Goal: Navigation & Orientation: Find specific page/section

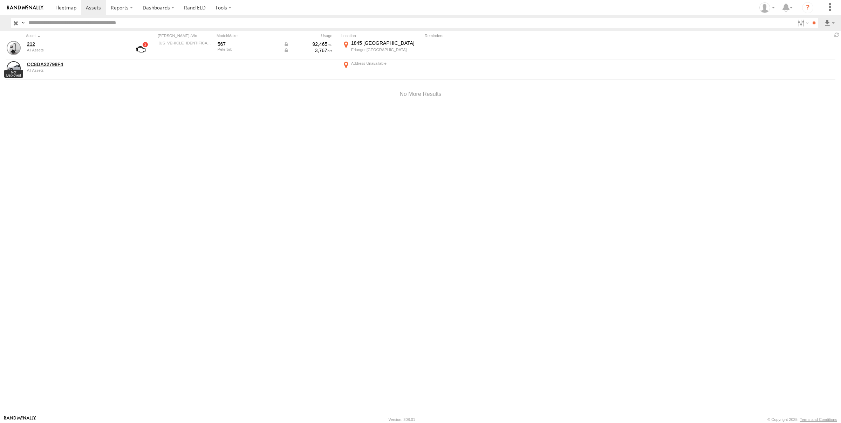
click at [196, 10] on link "Rand ELD" at bounding box center [195, 7] width 32 height 15
click at [168, 7] on label "Dashboards" at bounding box center [158, 7] width 41 height 15
click at [200, 6] on link "Rand ELD" at bounding box center [195, 7] width 32 height 15
click at [175, 7] on label "Dashboards" at bounding box center [158, 7] width 41 height 15
click at [772, 11] on div at bounding box center [766, 7] width 20 height 11
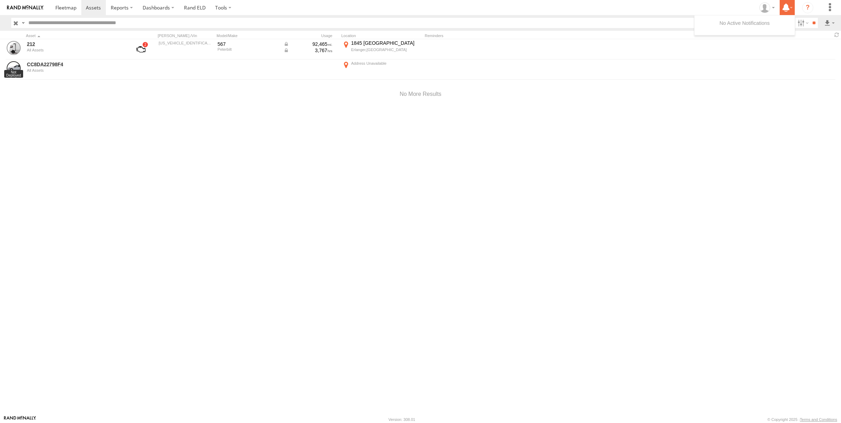
click at [792, 5] on icon at bounding box center [785, 7] width 13 height 9
click at [228, 6] on label at bounding box center [223, 7] width 26 height 15
click at [169, 6] on label "Dashboards" at bounding box center [158, 7] width 41 height 15
click at [164, 17] on link at bounding box center [163, 21] width 50 height 12
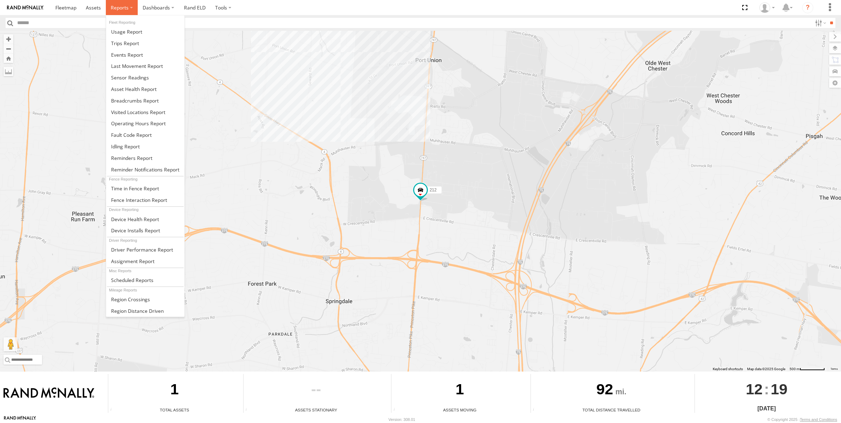
click at [131, 7] on label at bounding box center [122, 7] width 32 height 15
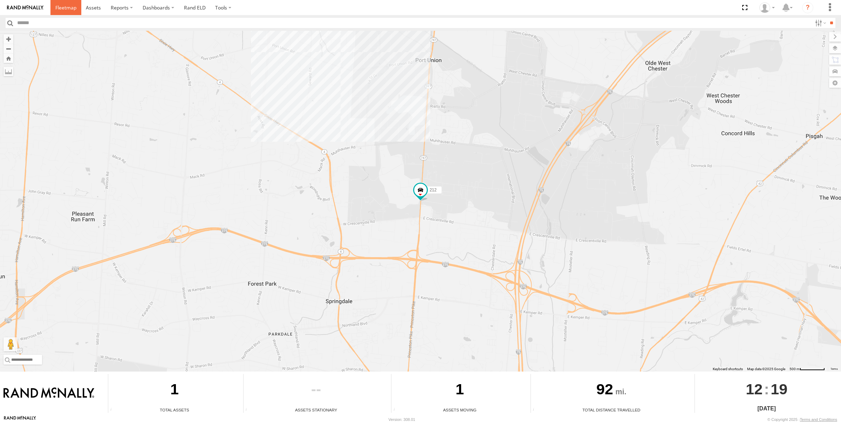
click at [66, 8] on span at bounding box center [65, 7] width 21 height 7
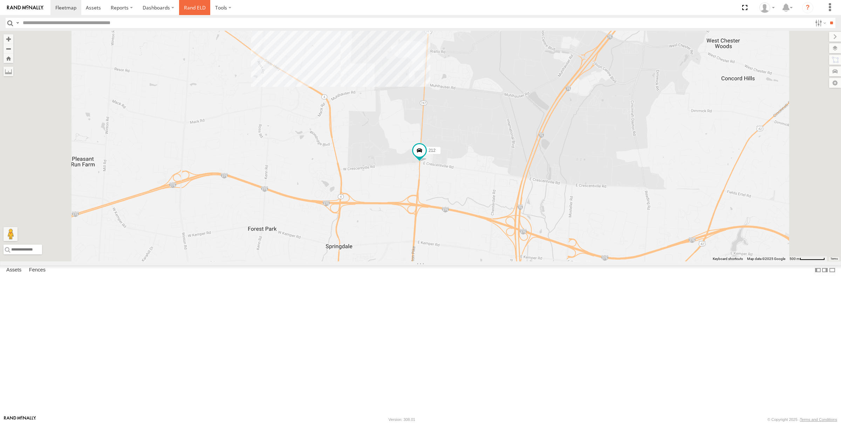
click at [193, 5] on link "Rand ELD" at bounding box center [195, 7] width 32 height 15
